Goal: Information Seeking & Learning: Learn about a topic

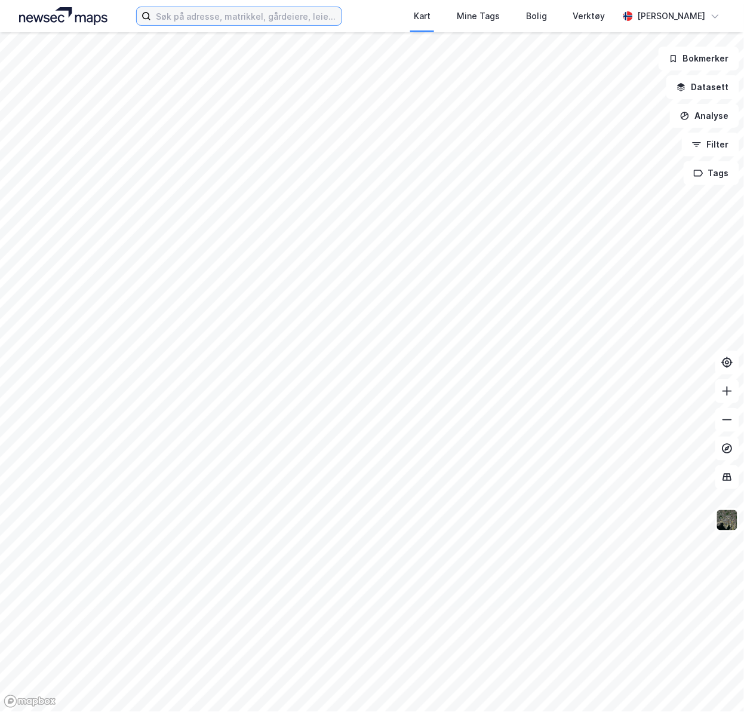
click at [191, 14] on input at bounding box center [246, 16] width 191 height 18
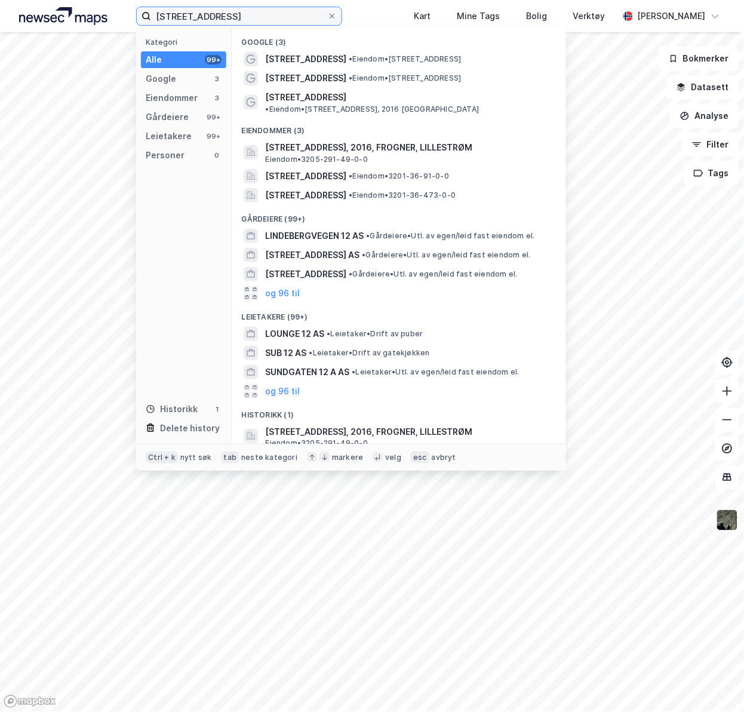
type input "lindebergveien 12"
click at [351, 231] on span "LINDEBERGVEGEN 12 AS" at bounding box center [314, 236] width 99 height 14
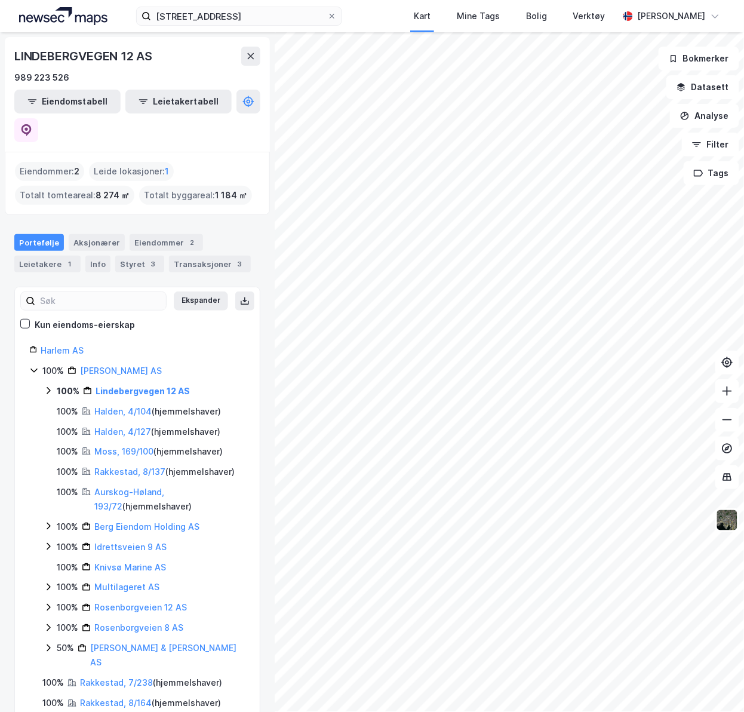
click at [45, 386] on icon at bounding box center [49, 391] width 10 height 10
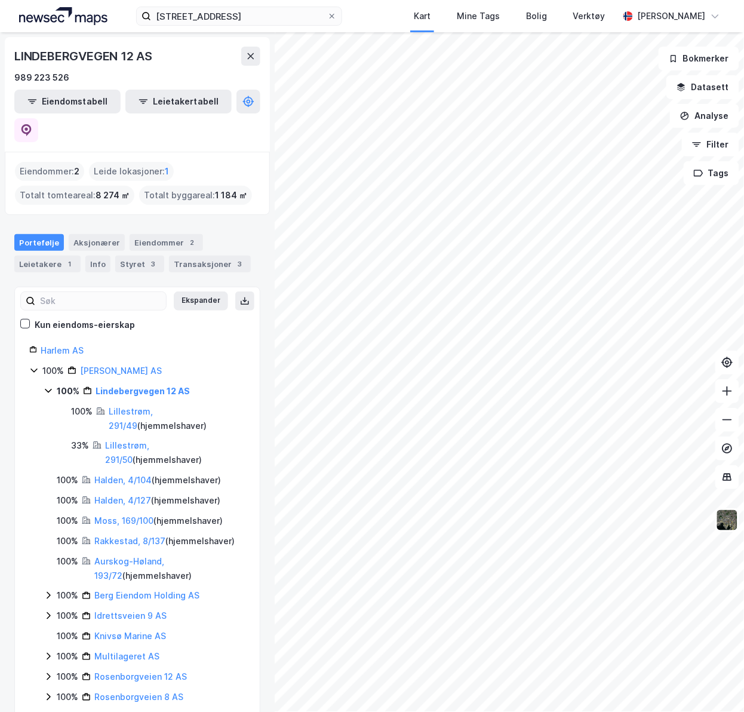
click at [153, 406] on link "Lillestrøm, 291/49" at bounding box center [131, 418] width 44 height 24
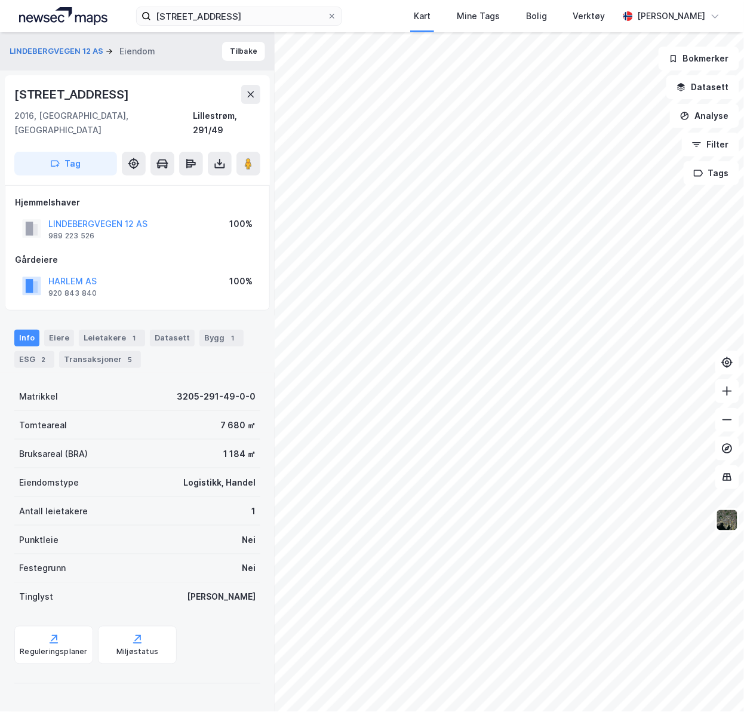
click at [109, 351] on div "Transaksjoner 5" at bounding box center [100, 359] width 82 height 17
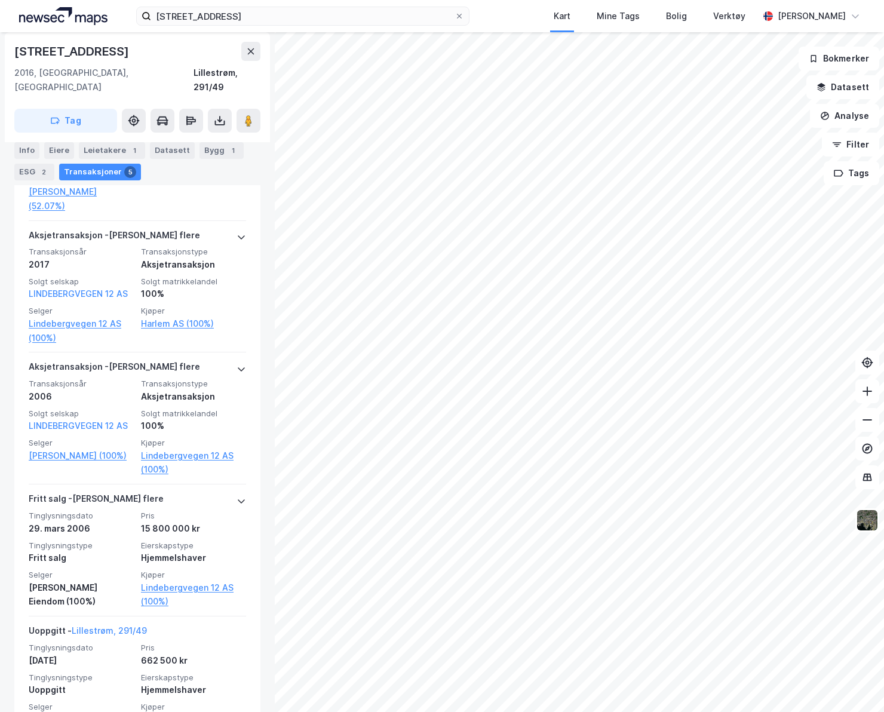
scroll to position [595, 0]
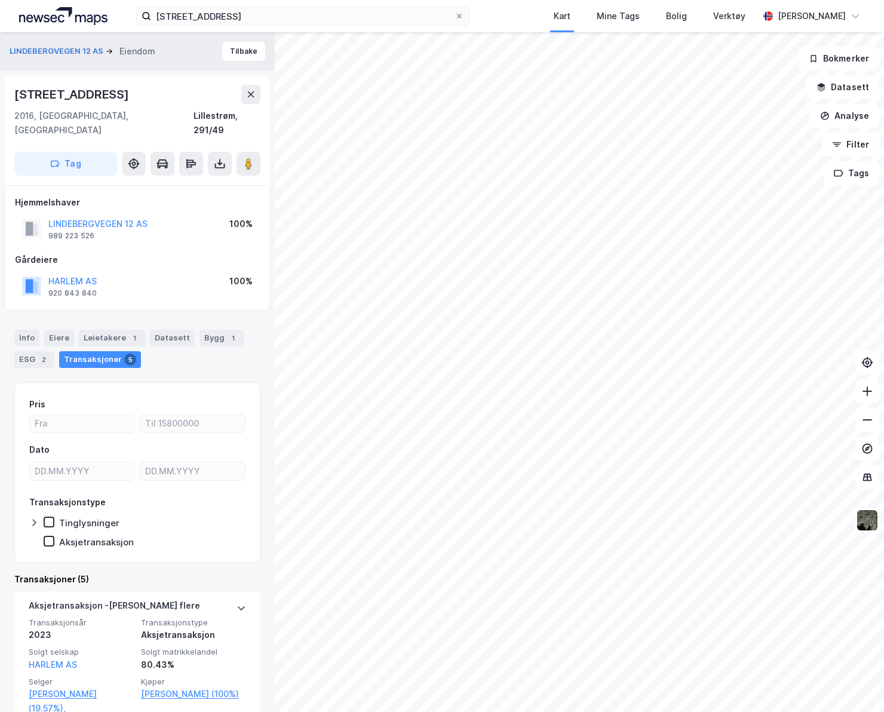
click at [240, 217] on div "100%" at bounding box center [240, 224] width 23 height 14
click at [236, 217] on div "100%" at bounding box center [240, 224] width 23 height 14
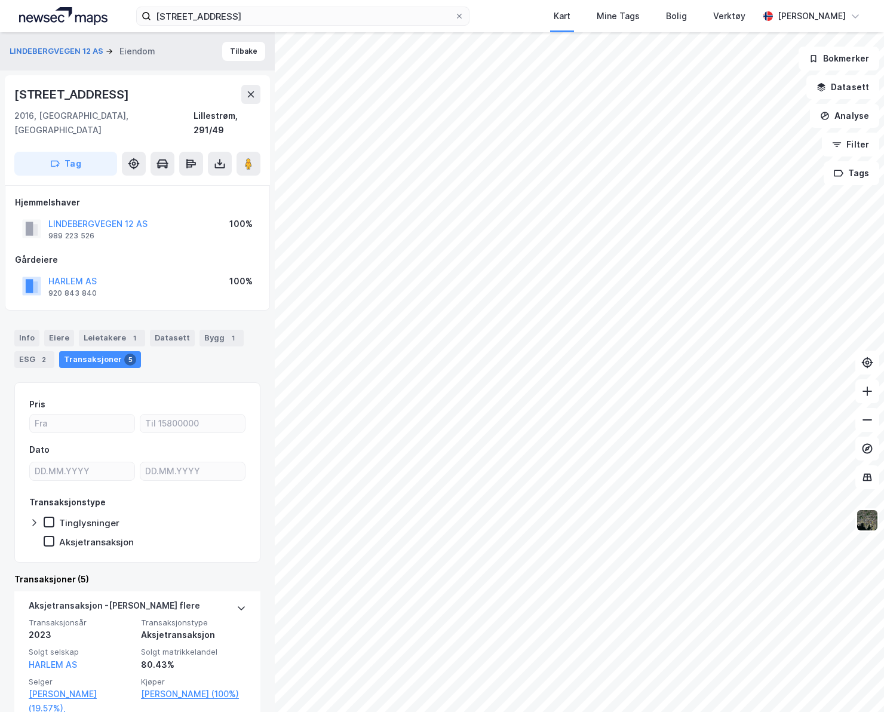
click at [230, 272] on div "HARLEM AS 920 843 840 100%" at bounding box center [137, 286] width 245 height 29
click at [230, 274] on div "100%" at bounding box center [240, 281] width 23 height 14
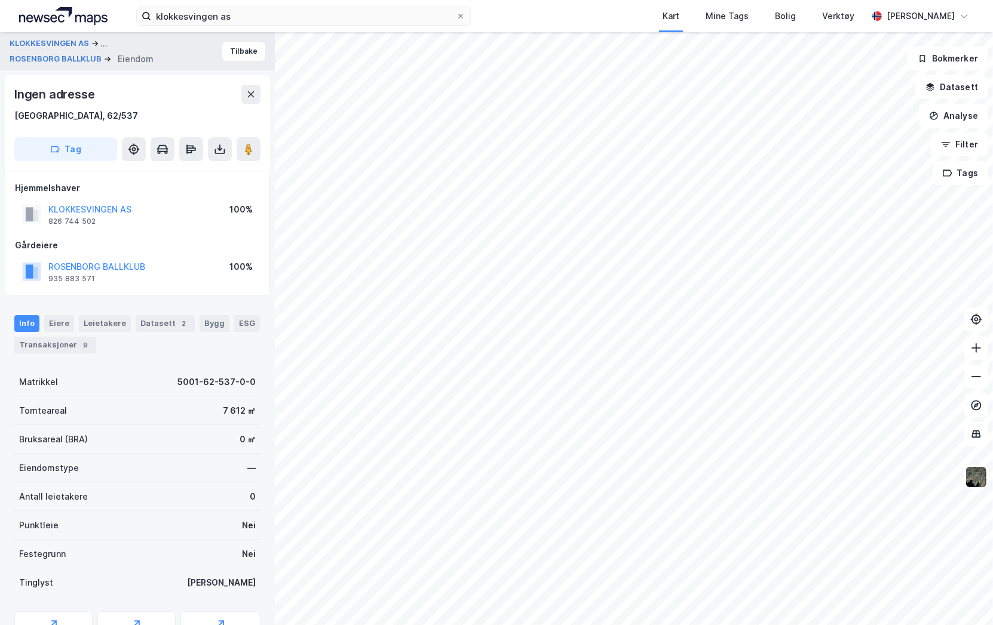
click at [972, 476] on img at bounding box center [976, 477] width 23 height 23
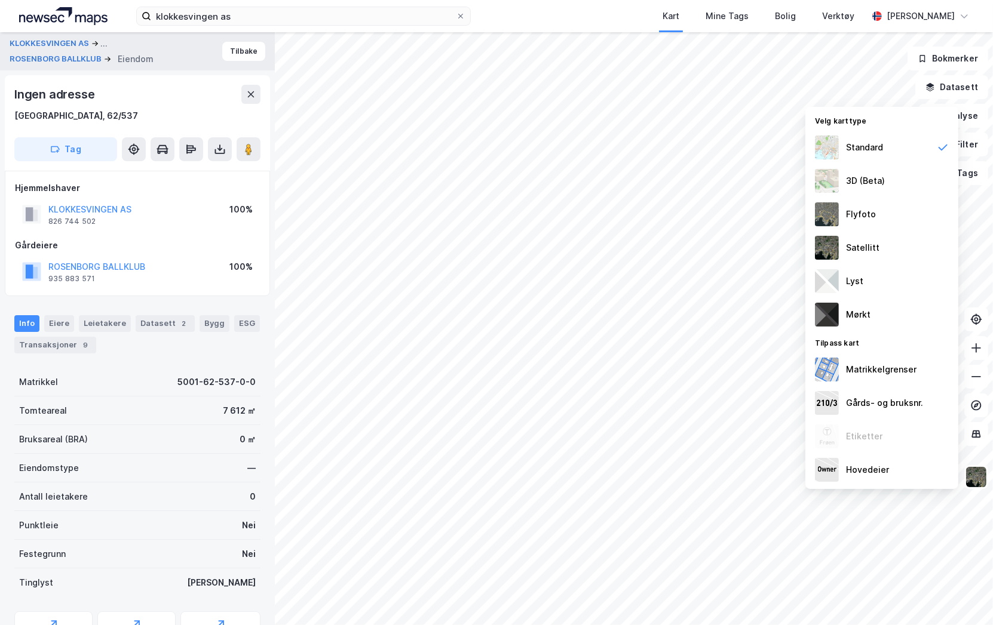
click at [868, 218] on div "Flyfoto" at bounding box center [861, 214] width 30 height 14
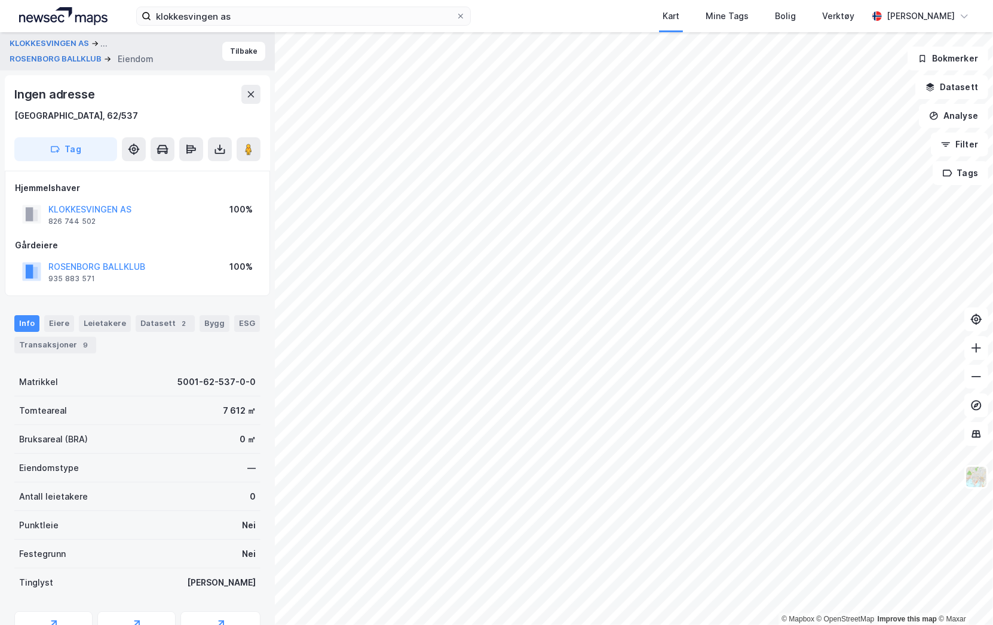
click at [978, 479] on img at bounding box center [976, 477] width 23 height 23
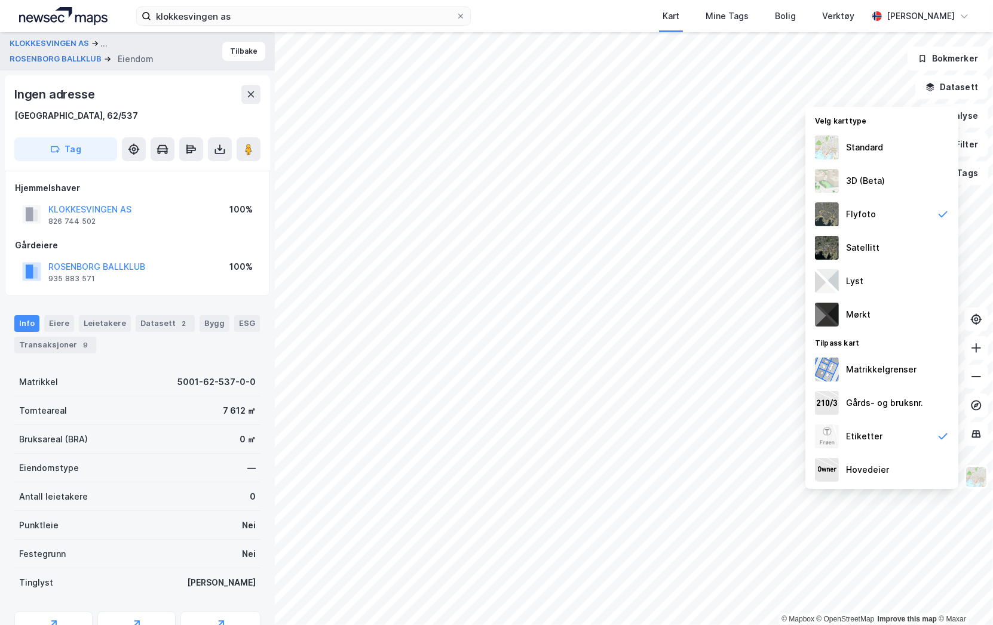
click at [873, 249] on div "Satellitt" at bounding box center [862, 248] width 33 height 14
click at [862, 152] on div "Standard" at bounding box center [864, 147] width 37 height 14
click at [861, 250] on div "Satellitt" at bounding box center [862, 248] width 33 height 14
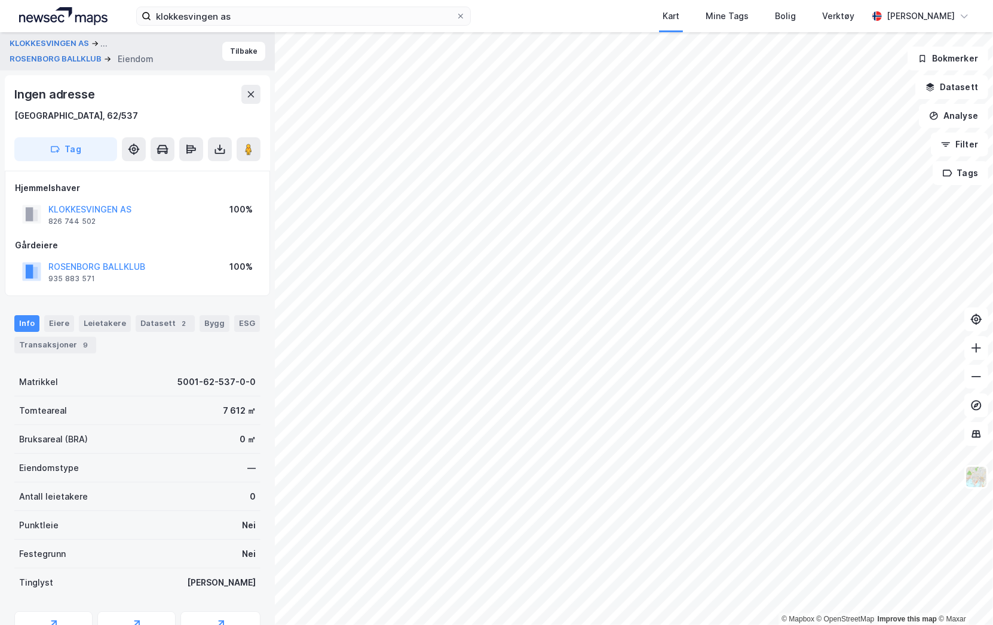
click at [205, 364] on div "© Mapbox © OpenStreetMap Improve this map © Maxar KLOKKESVINGEN AS ... ROSENBOR…" at bounding box center [496, 328] width 993 height 593
click at [975, 478] on img at bounding box center [976, 477] width 23 height 23
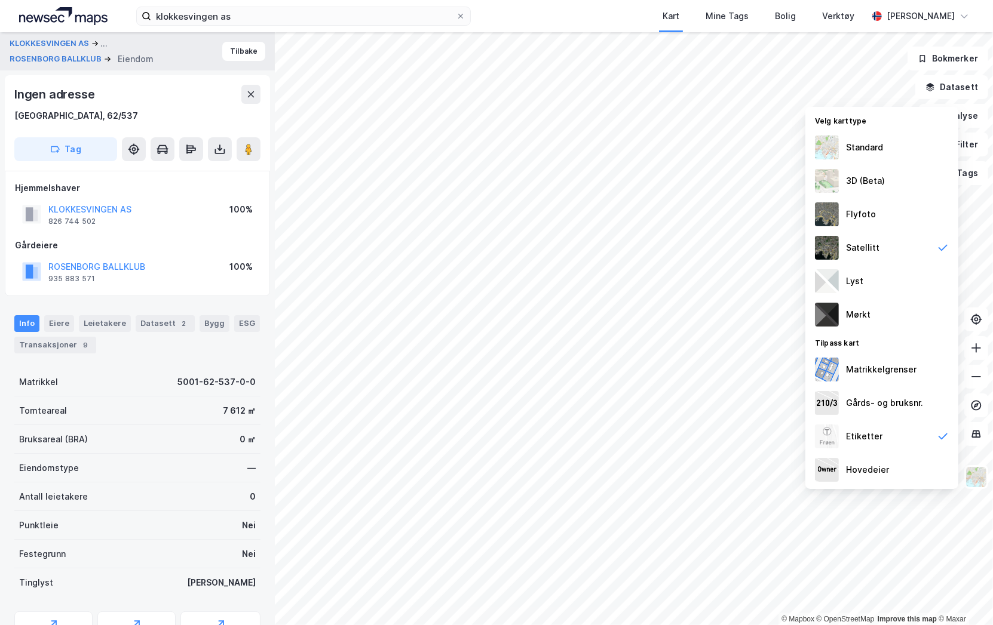
click at [879, 152] on div "Standard" at bounding box center [864, 147] width 37 height 14
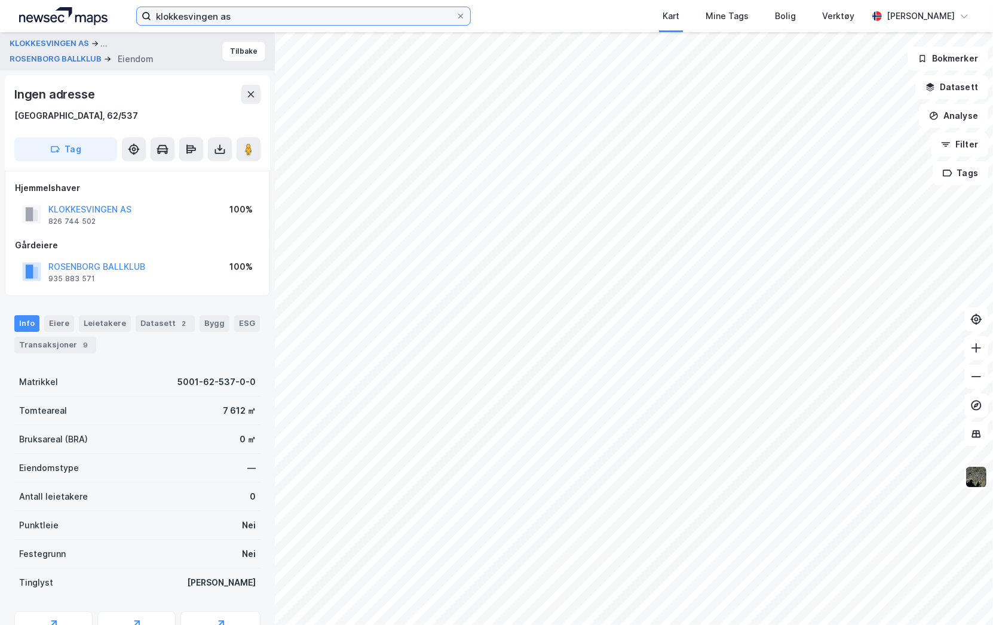
click at [264, 16] on input "klokkesvingen as" at bounding box center [303, 16] width 305 height 18
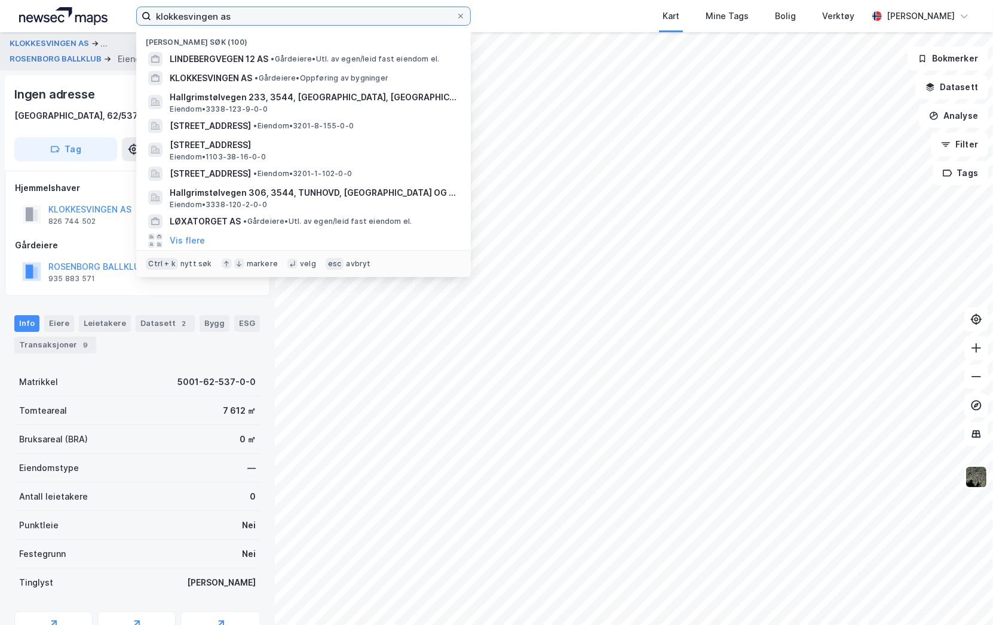
click at [264, 16] on input "klokkesvingen as" at bounding box center [303, 16] width 305 height 18
click at [223, 411] on div "7 612 ㎡" at bounding box center [239, 411] width 33 height 14
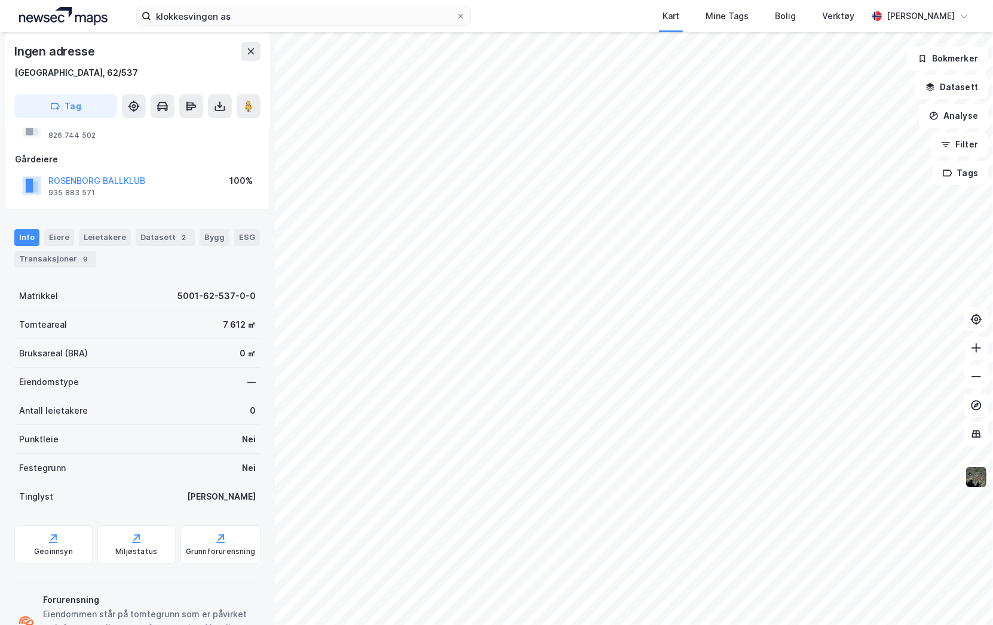
scroll to position [66, 0]
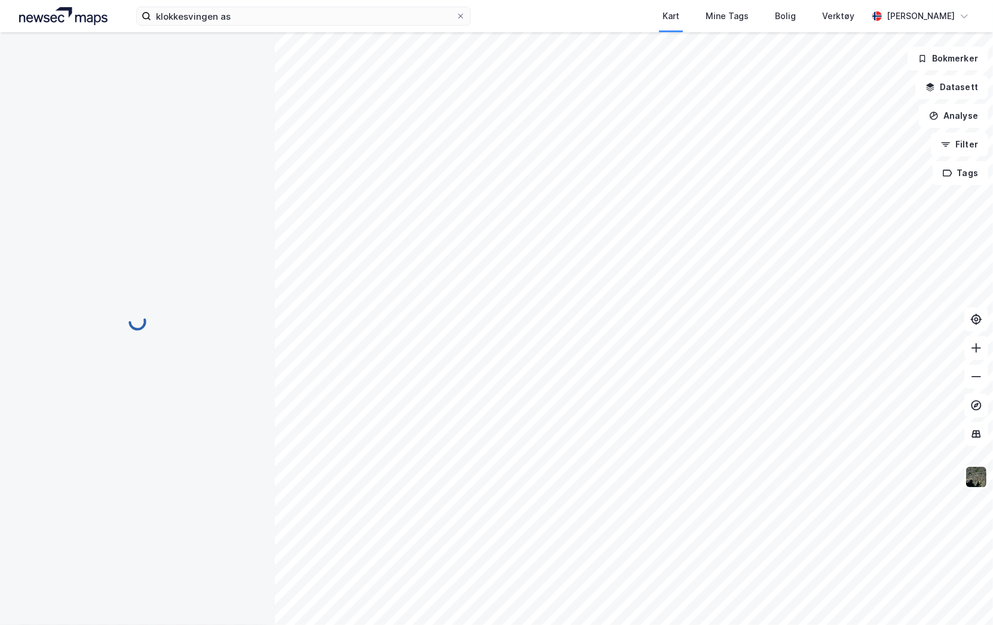
scroll to position [66, 0]
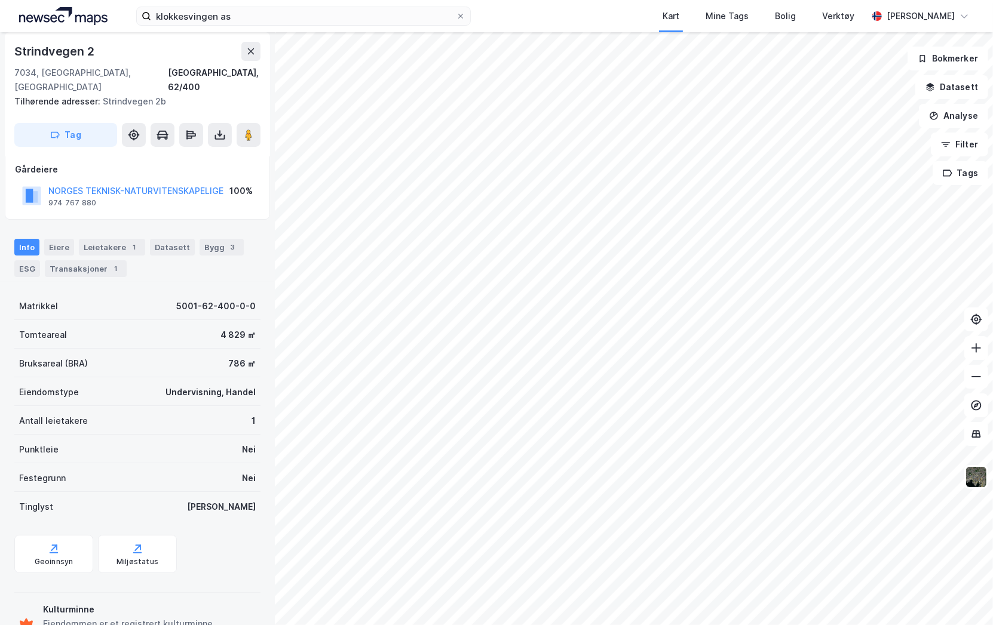
scroll to position [66, 0]
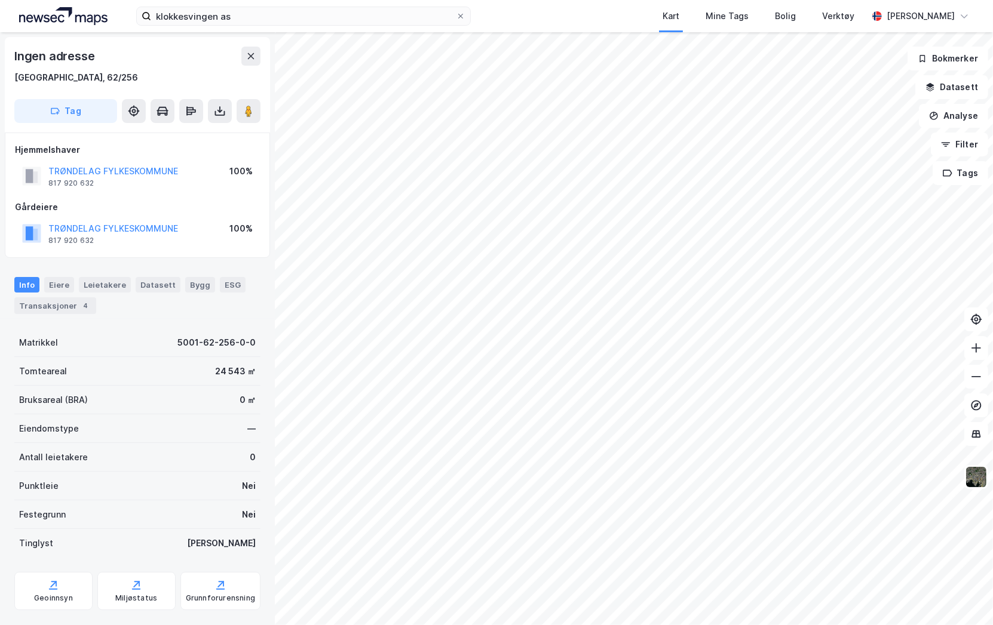
scroll to position [66, 0]
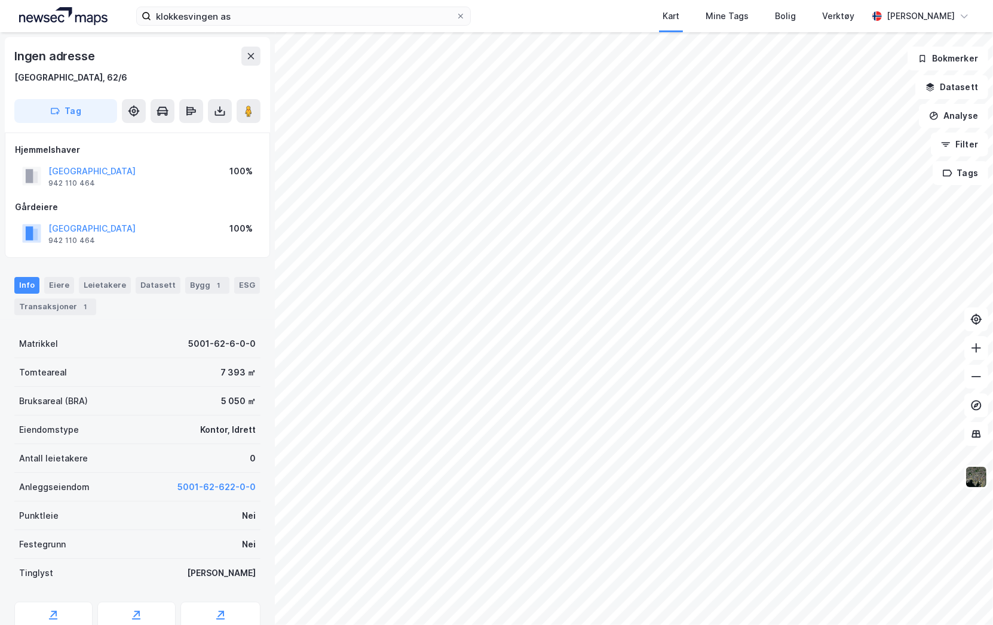
scroll to position [66, 0]
